Goal: Entertainment & Leisure: Consume media (video, audio)

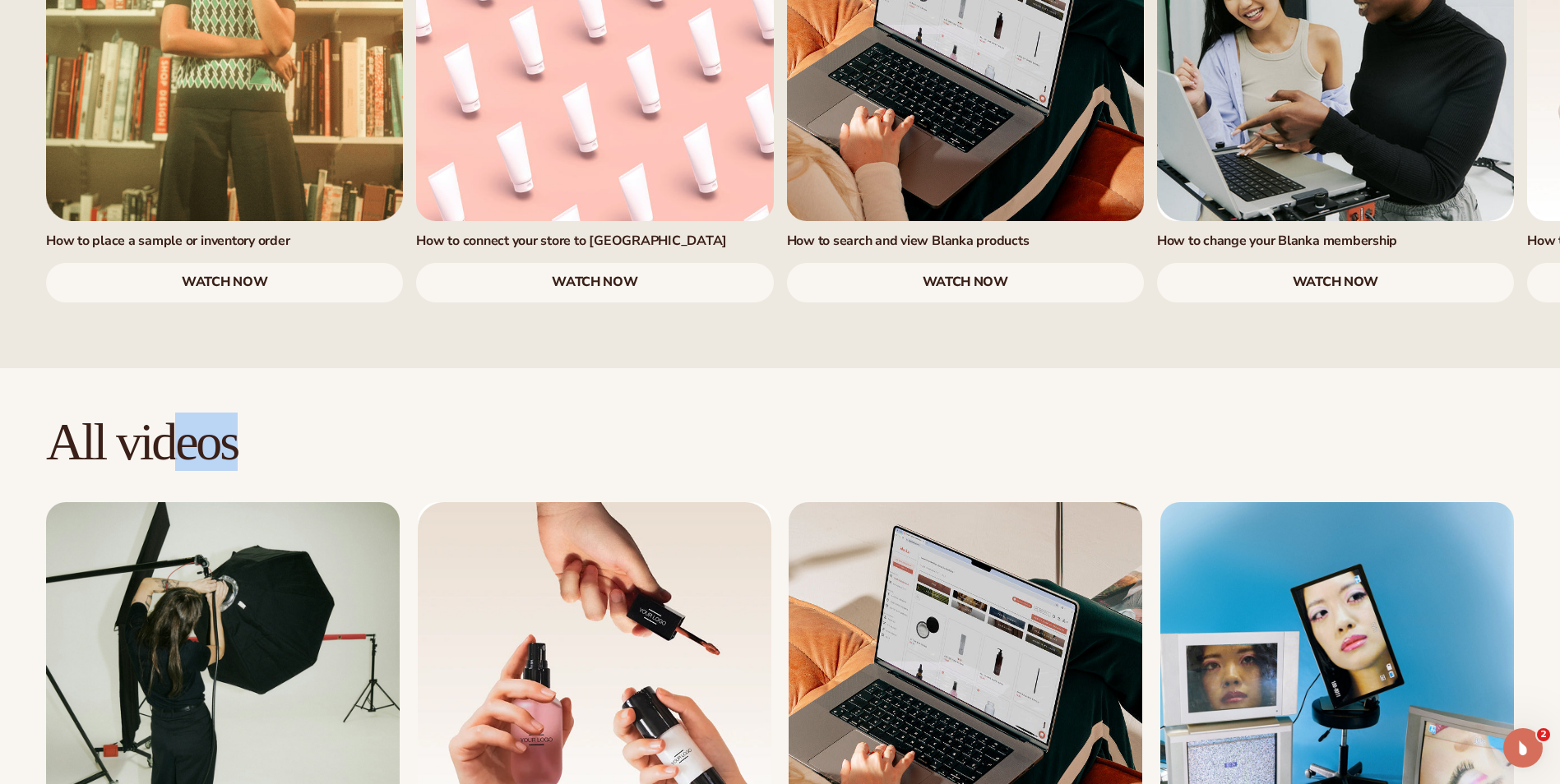
drag, startPoint x: 185, startPoint y: 776, endPoint x: 374, endPoint y: 776, distance: 189.0
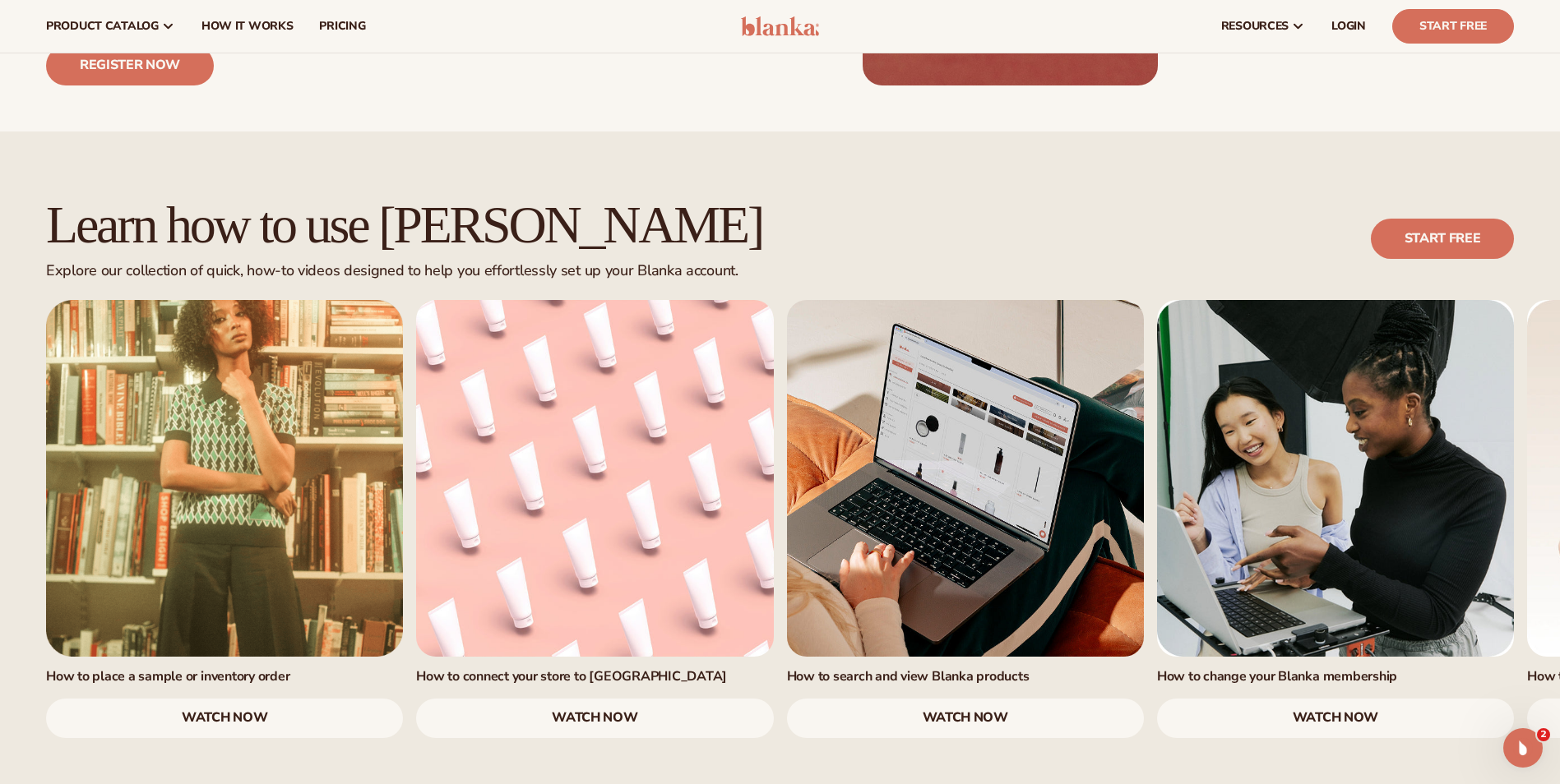
scroll to position [826, 0]
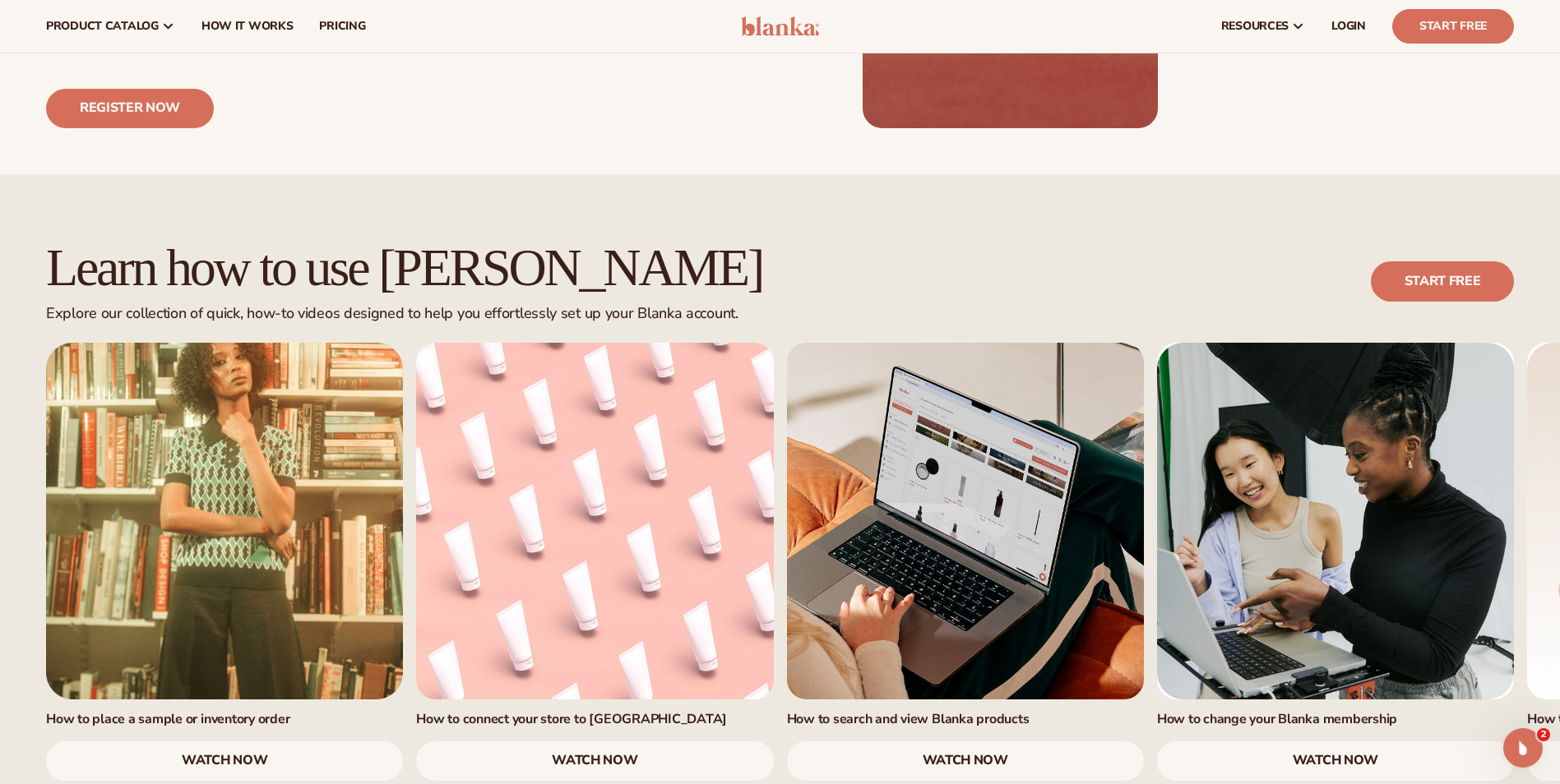
click at [539, 741] on link "watch now" at bounding box center [595, 761] width 357 height 39
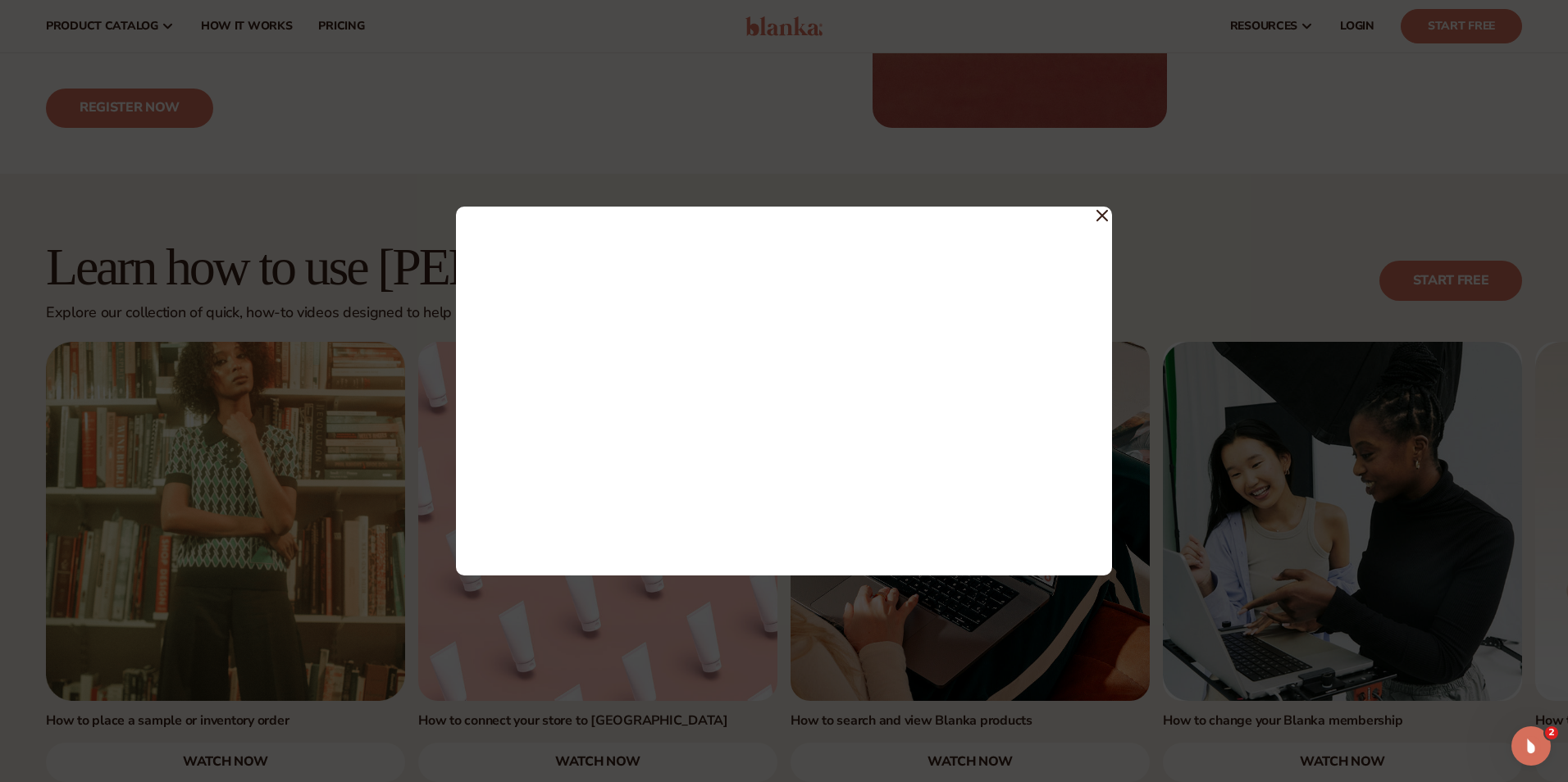
click at [1103, 212] on icon at bounding box center [1101, 215] width 12 height 12
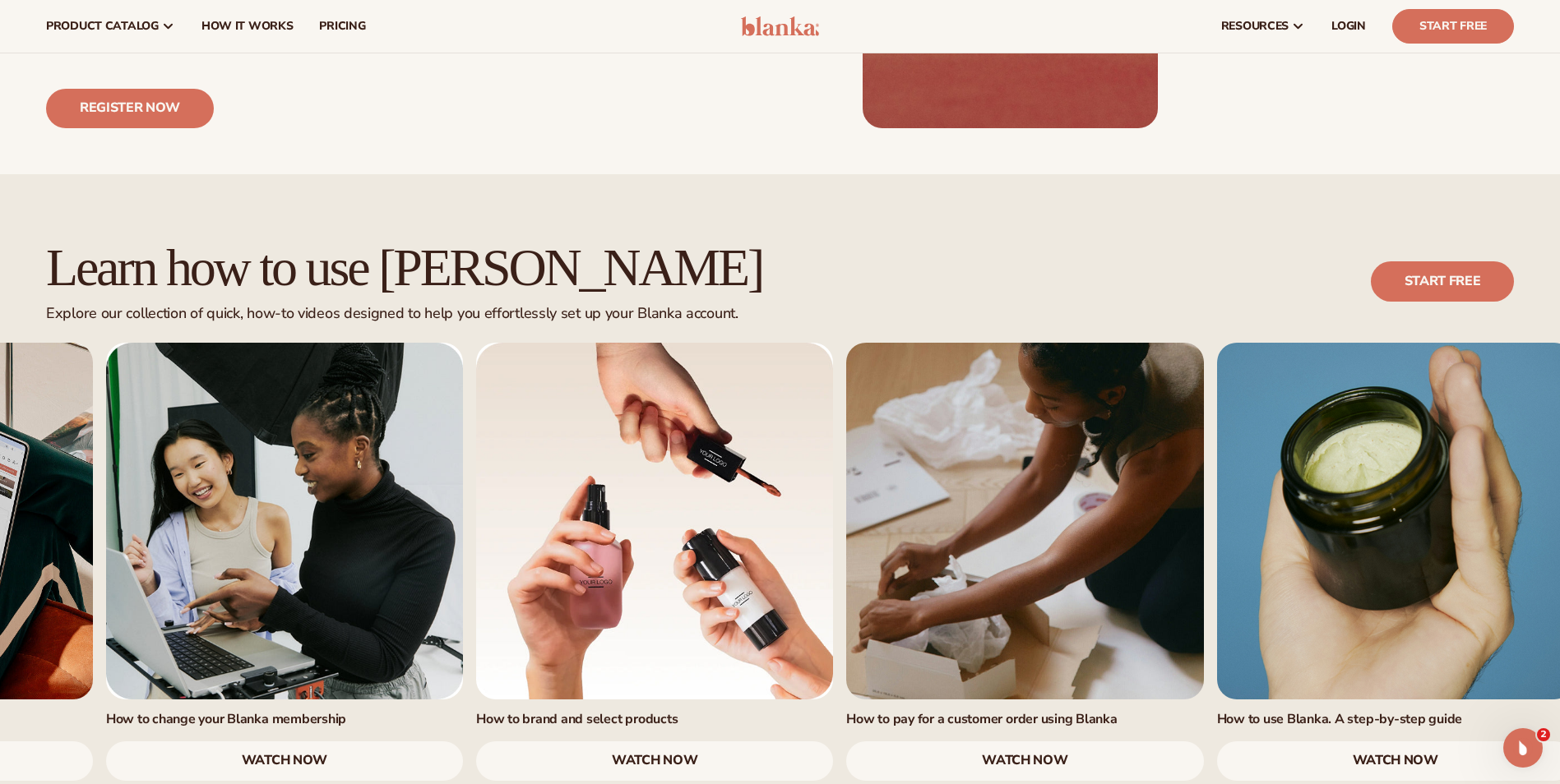
click at [402, 498] on link "4 / 7" at bounding box center [284, 521] width 357 height 356
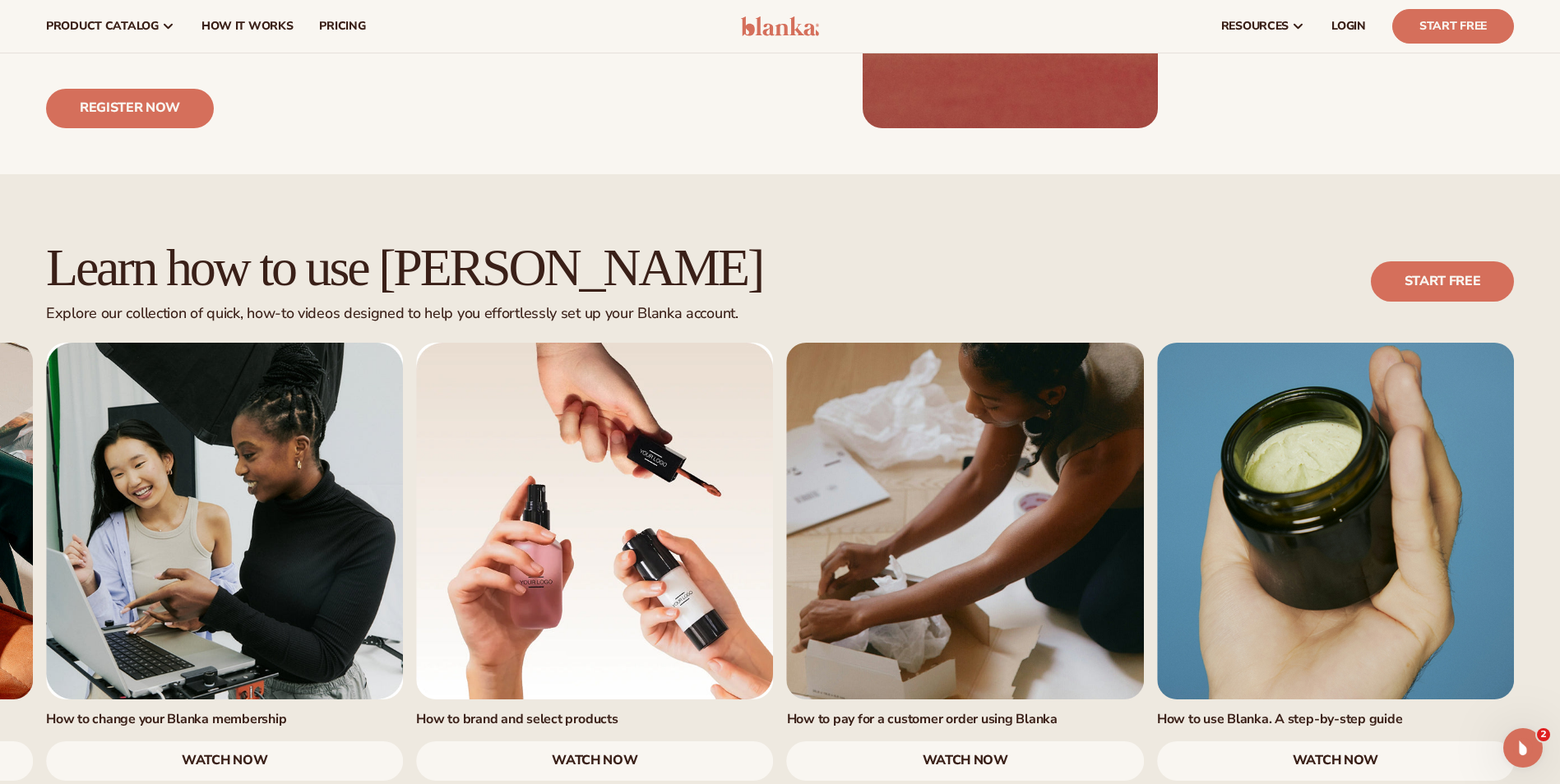
click at [1322, 741] on link "watch now" at bounding box center [1335, 761] width 357 height 39
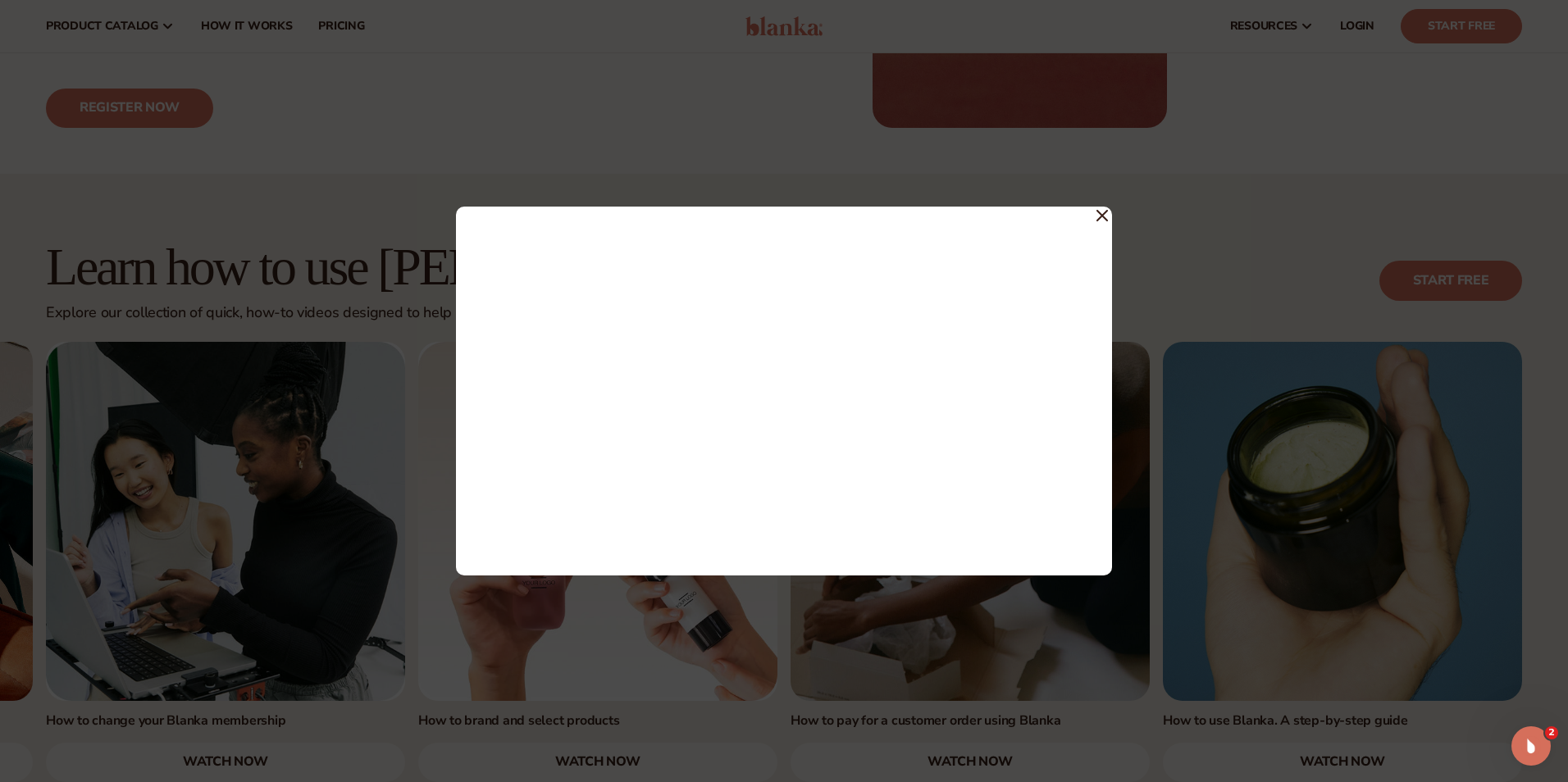
click at [1103, 214] on icon at bounding box center [1101, 215] width 10 height 10
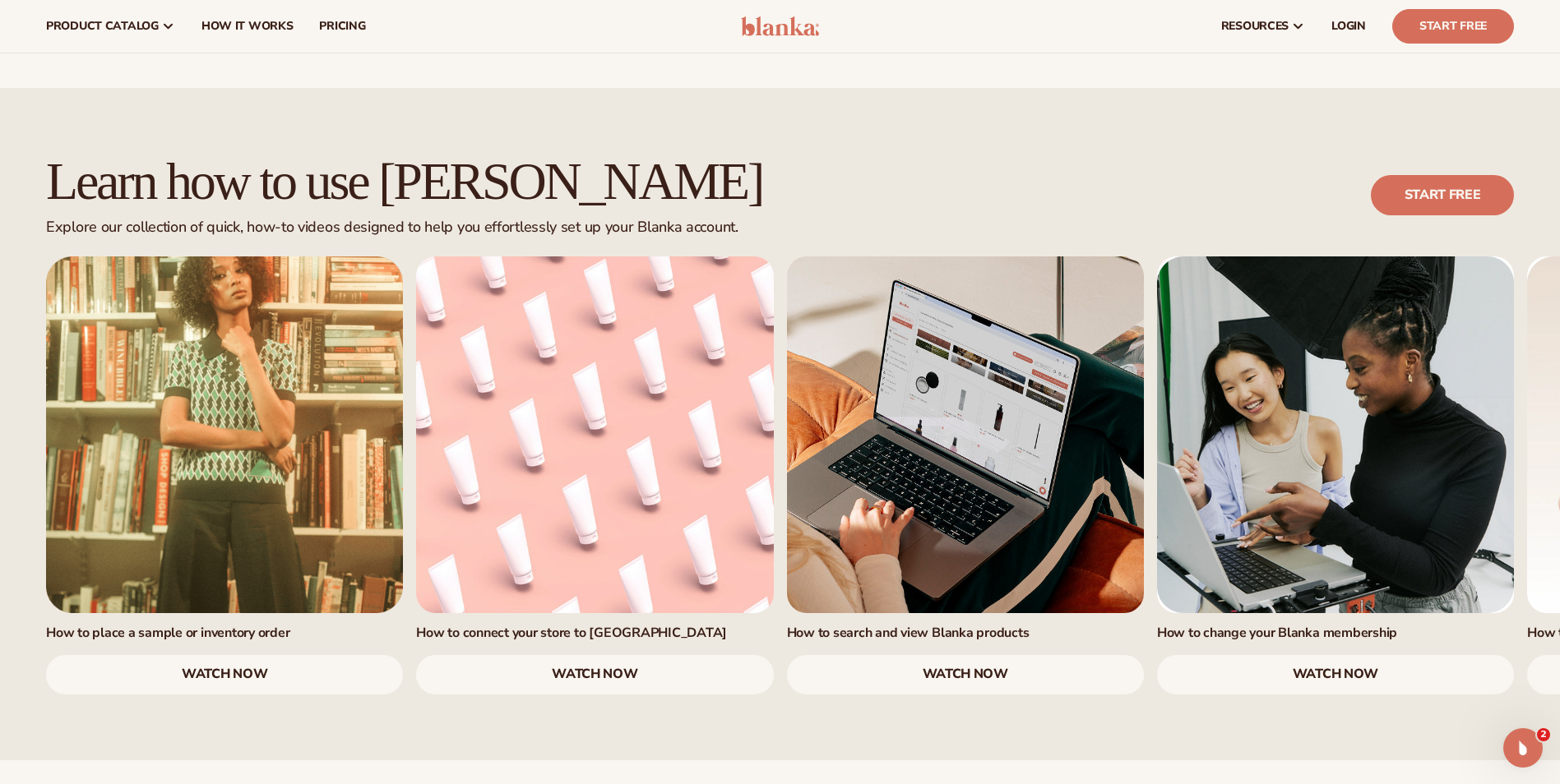
scroll to position [908, 0]
